Goal: Information Seeking & Learning: Learn about a topic

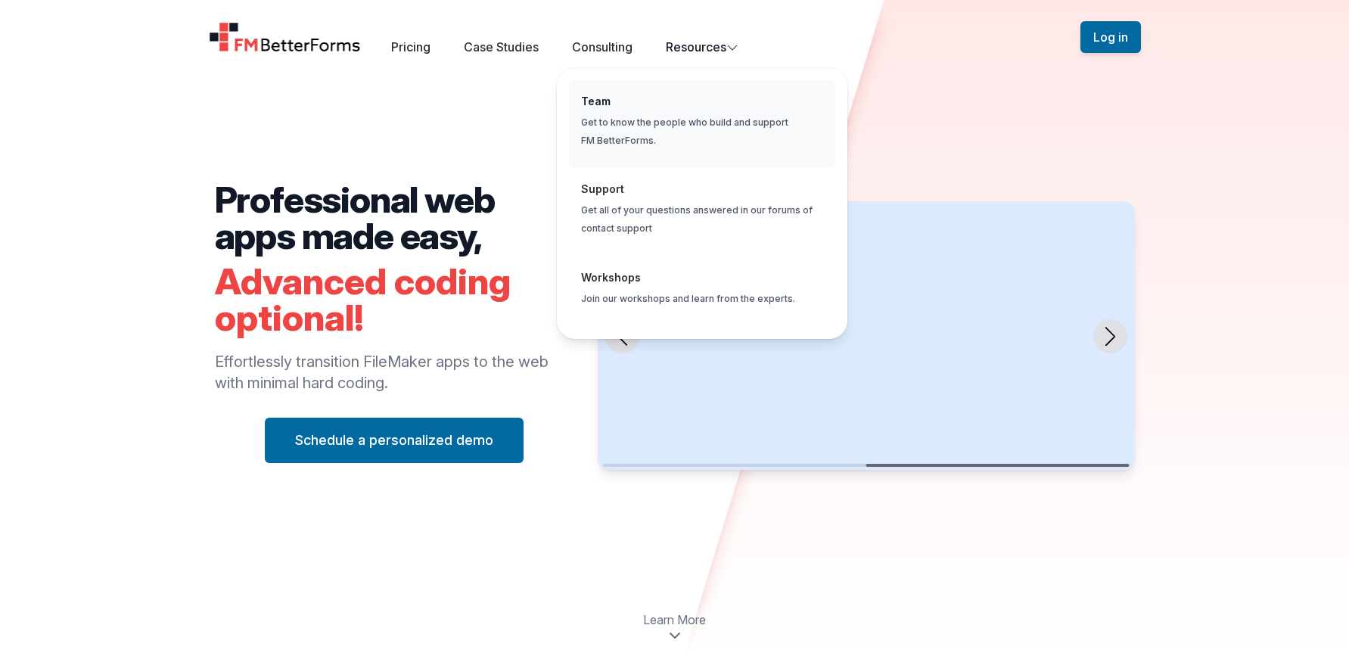
click at [672, 115] on span "Global" at bounding box center [702, 124] width 266 height 89
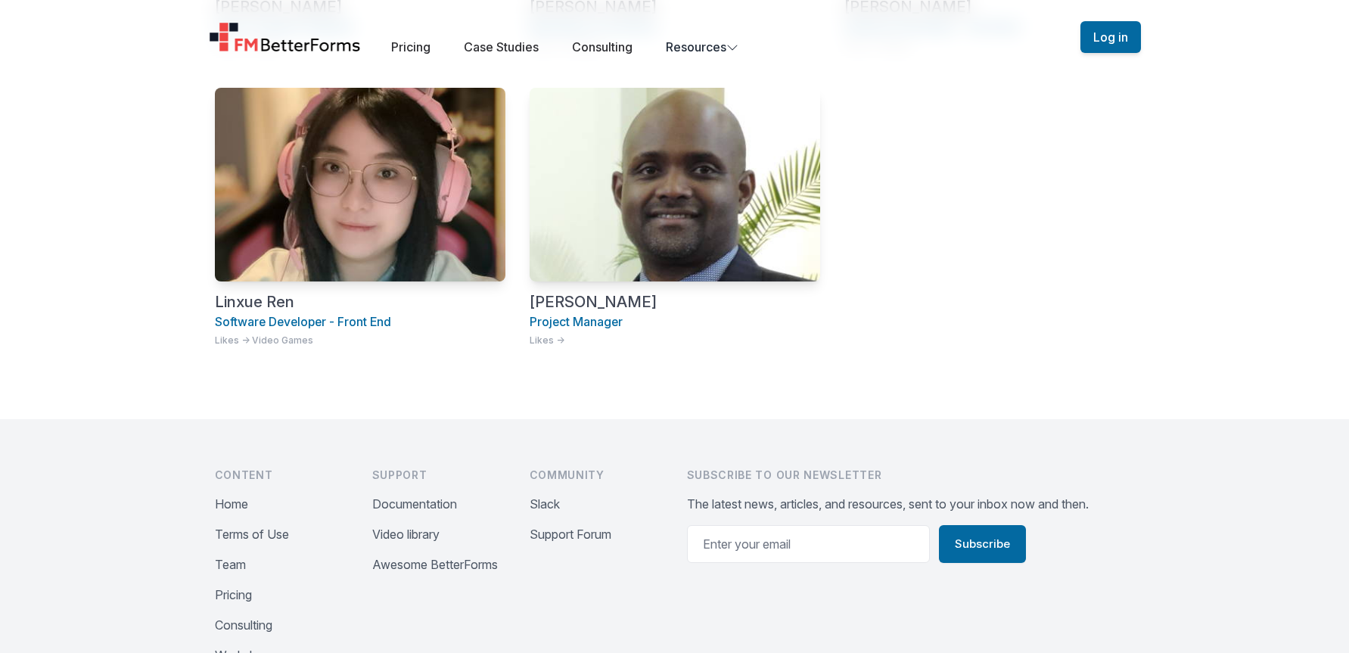
scroll to position [1589, 0]
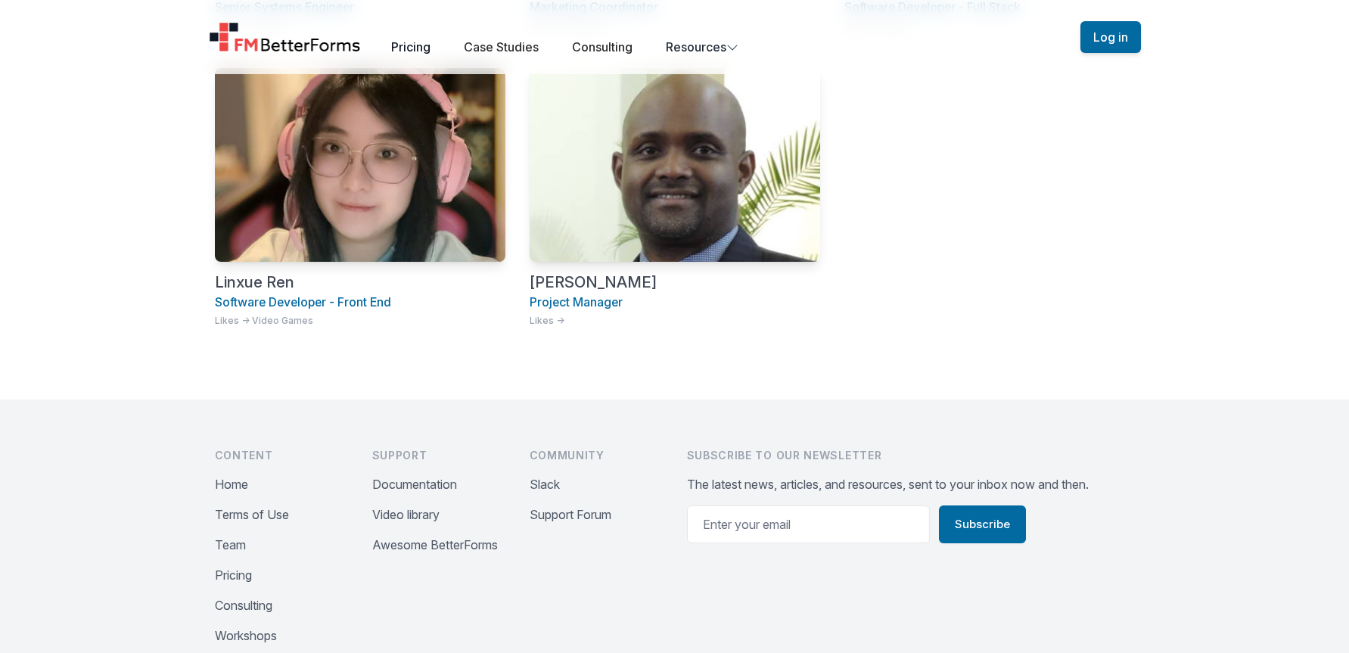
click at [416, 44] on link "Pricing" at bounding box center [410, 46] width 39 height 15
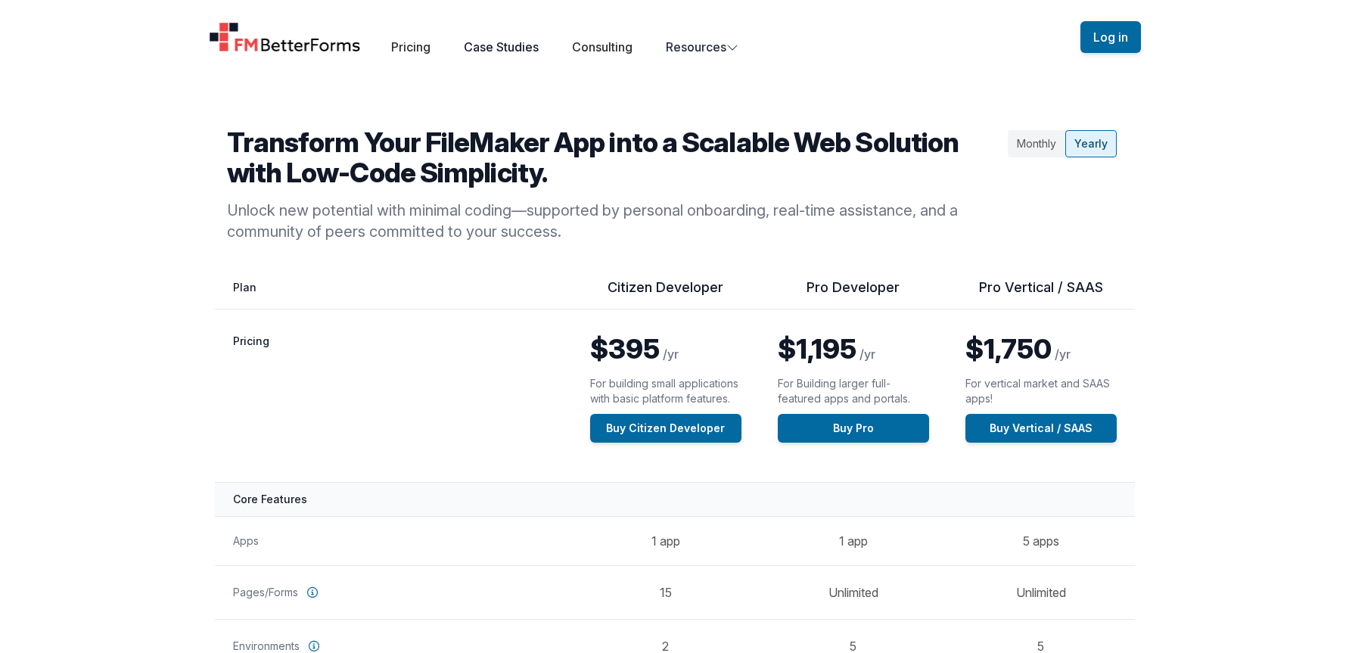
click at [484, 45] on link "Case Studies" at bounding box center [501, 46] width 75 height 15
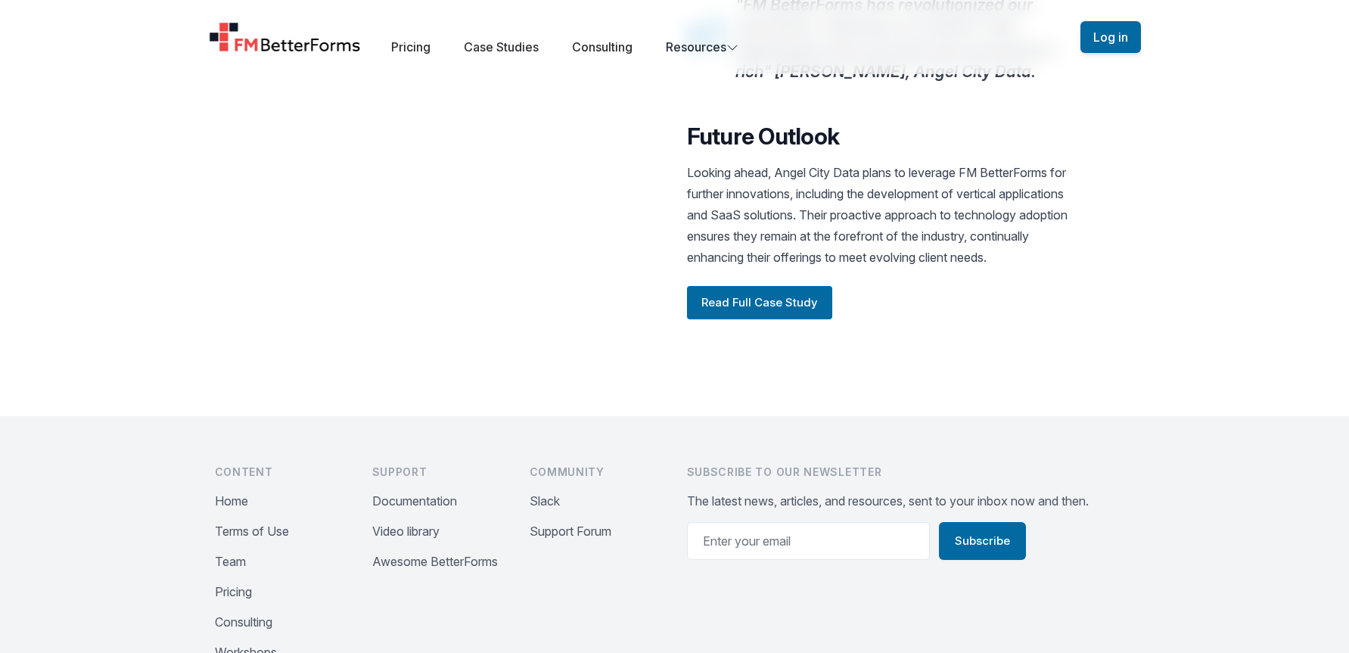
scroll to position [2044, 0]
